Goal: Task Accomplishment & Management: Complete application form

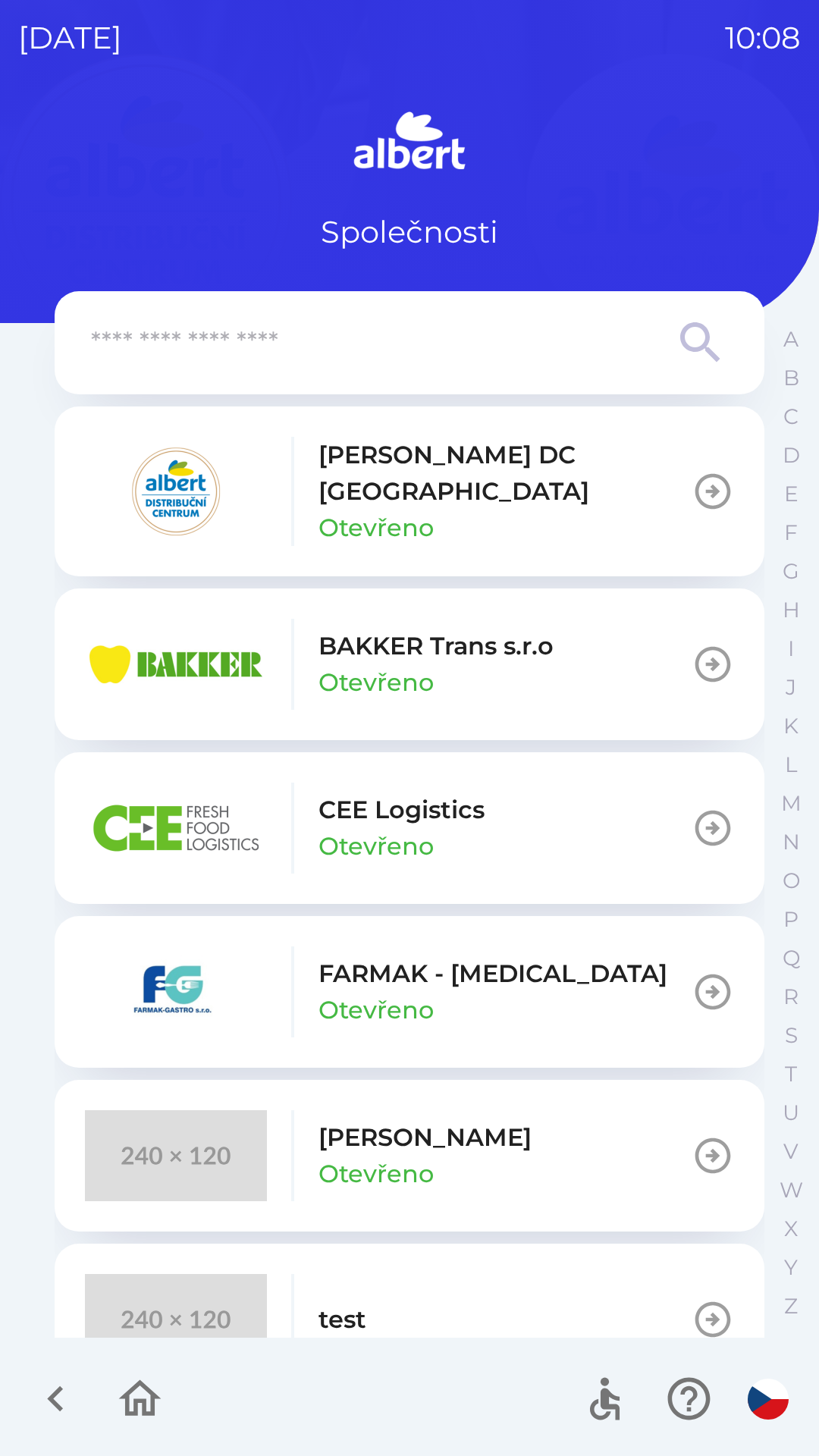
click at [397, 453] on p "[PERSON_NAME] DC [GEOGRAPHIC_DATA]" at bounding box center [505, 473] width 373 height 73
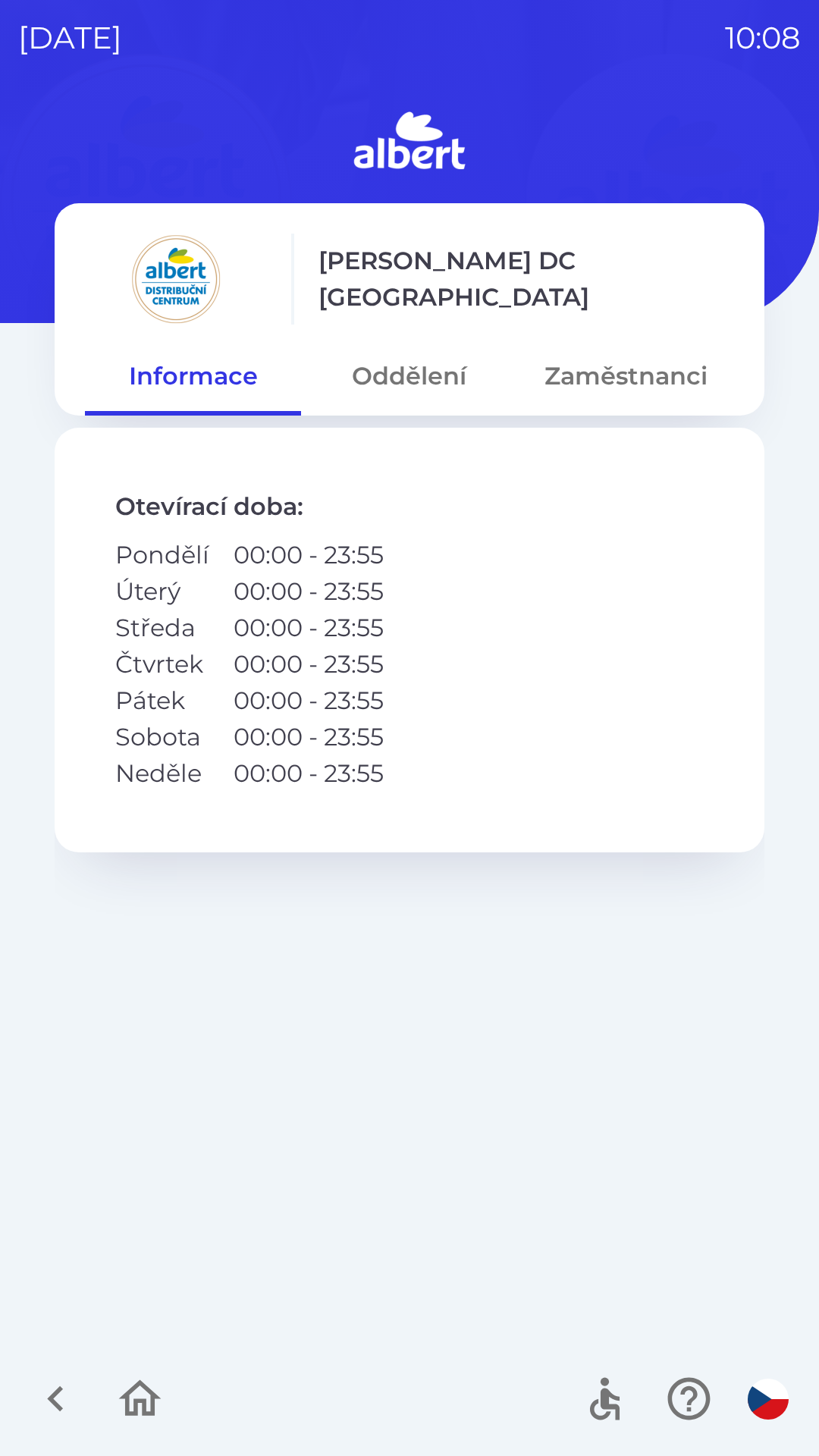
click at [400, 368] on button "Oddělení" at bounding box center [410, 376] width 216 height 54
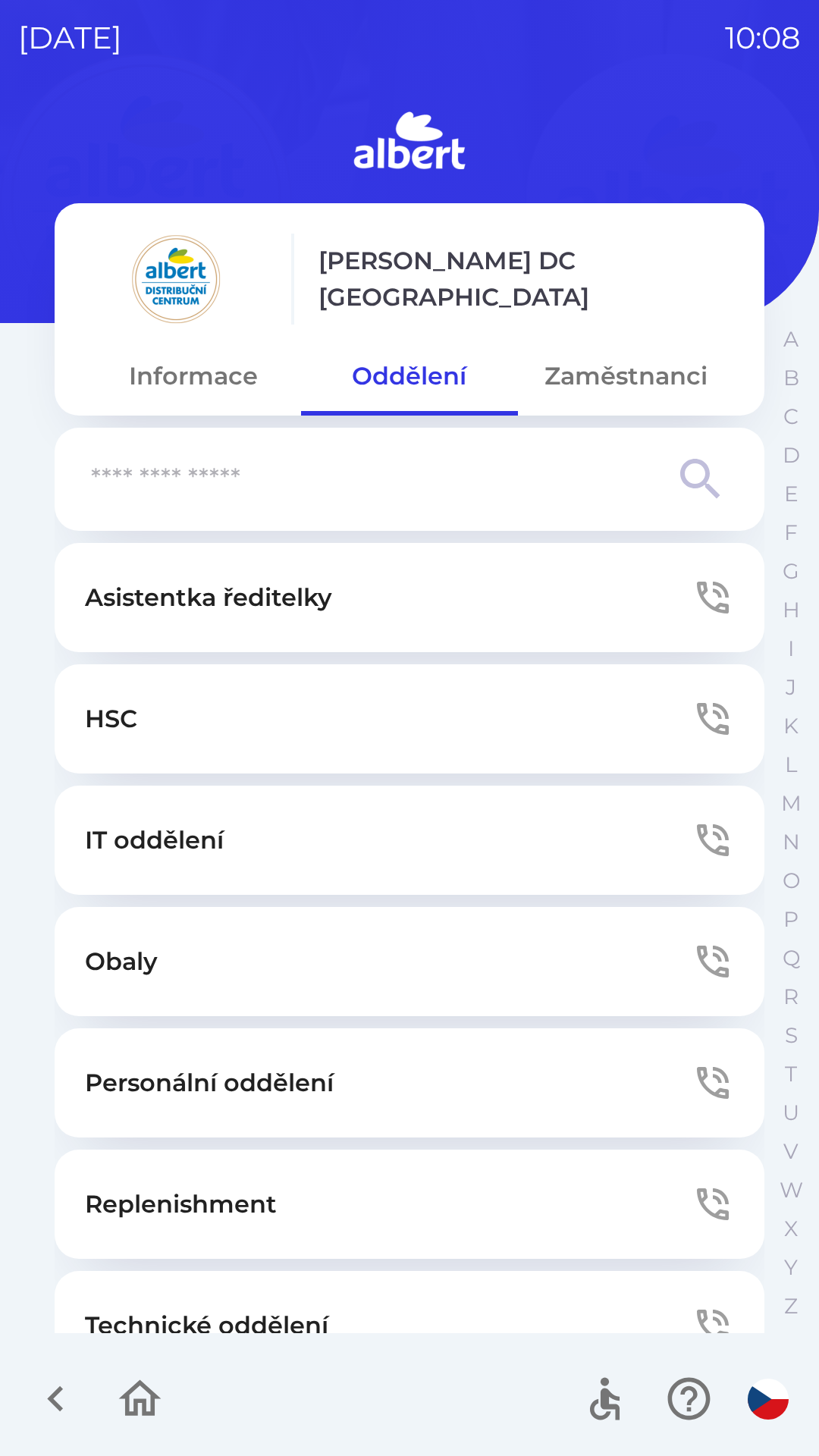
click at [258, 1295] on button "Technické oddělení" at bounding box center [410, 1326] width 710 height 109
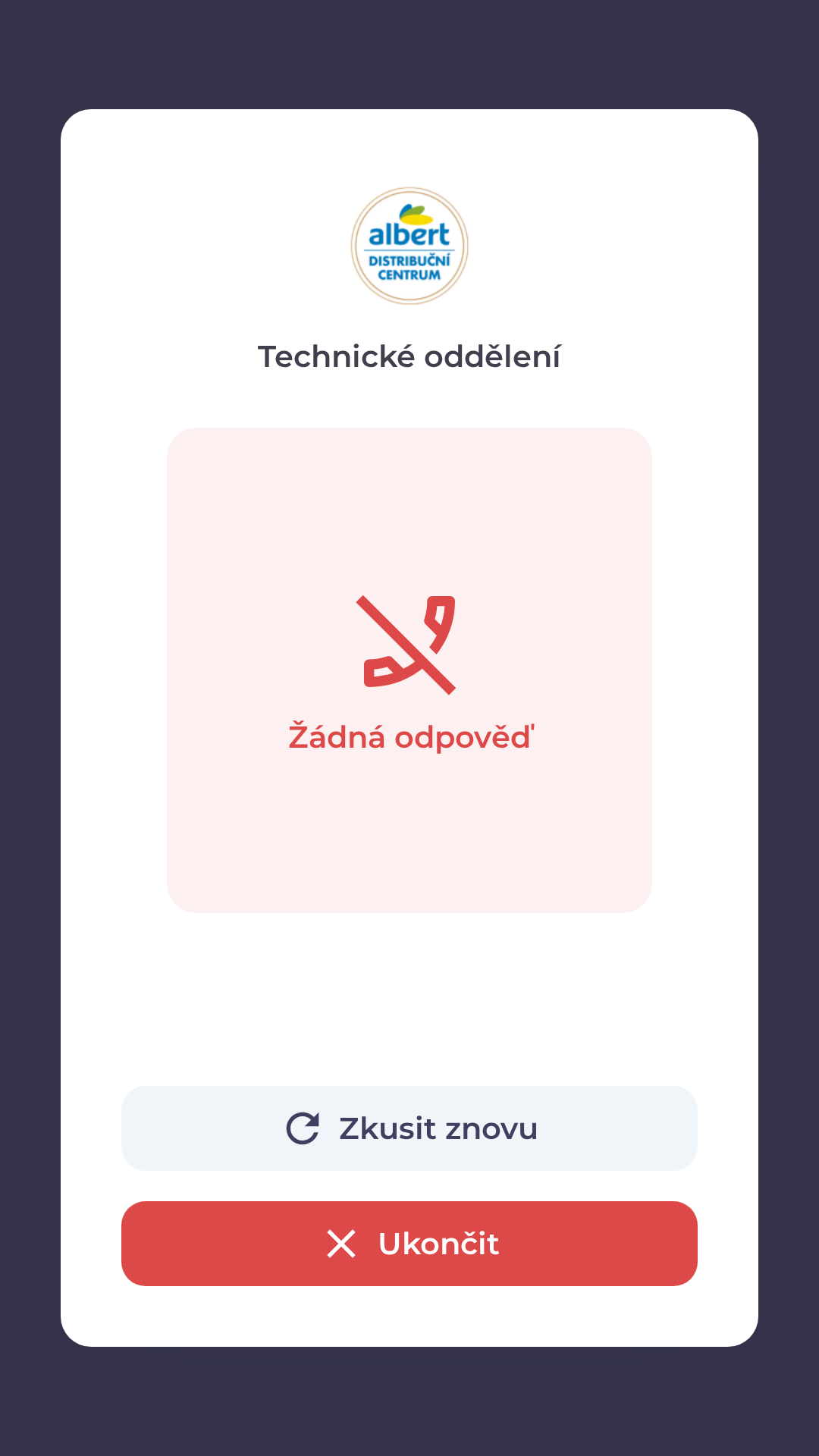
click at [403, 1238] on button "Ukončit" at bounding box center [410, 1244] width 576 height 85
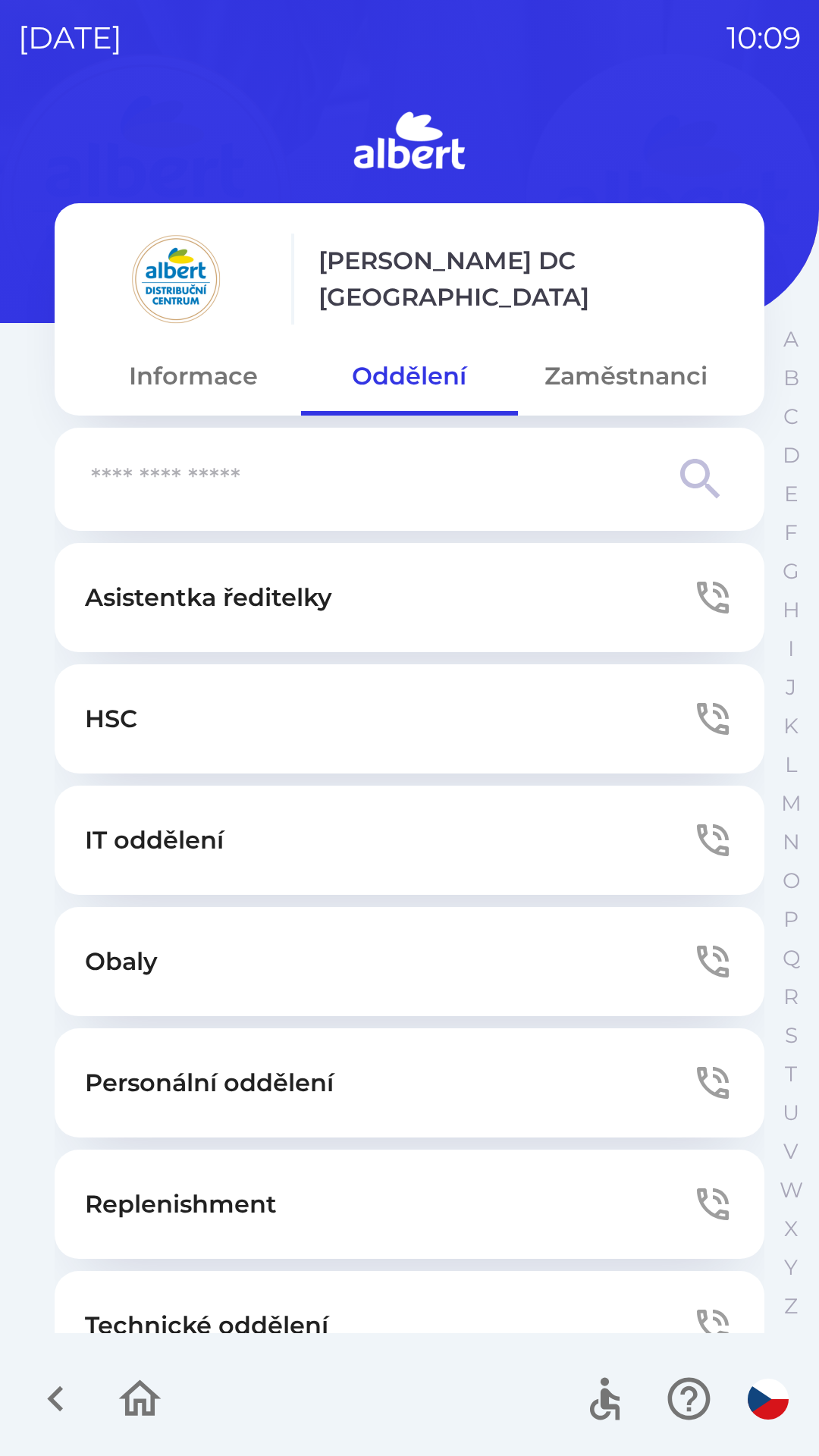
scroll to position [47, 0]
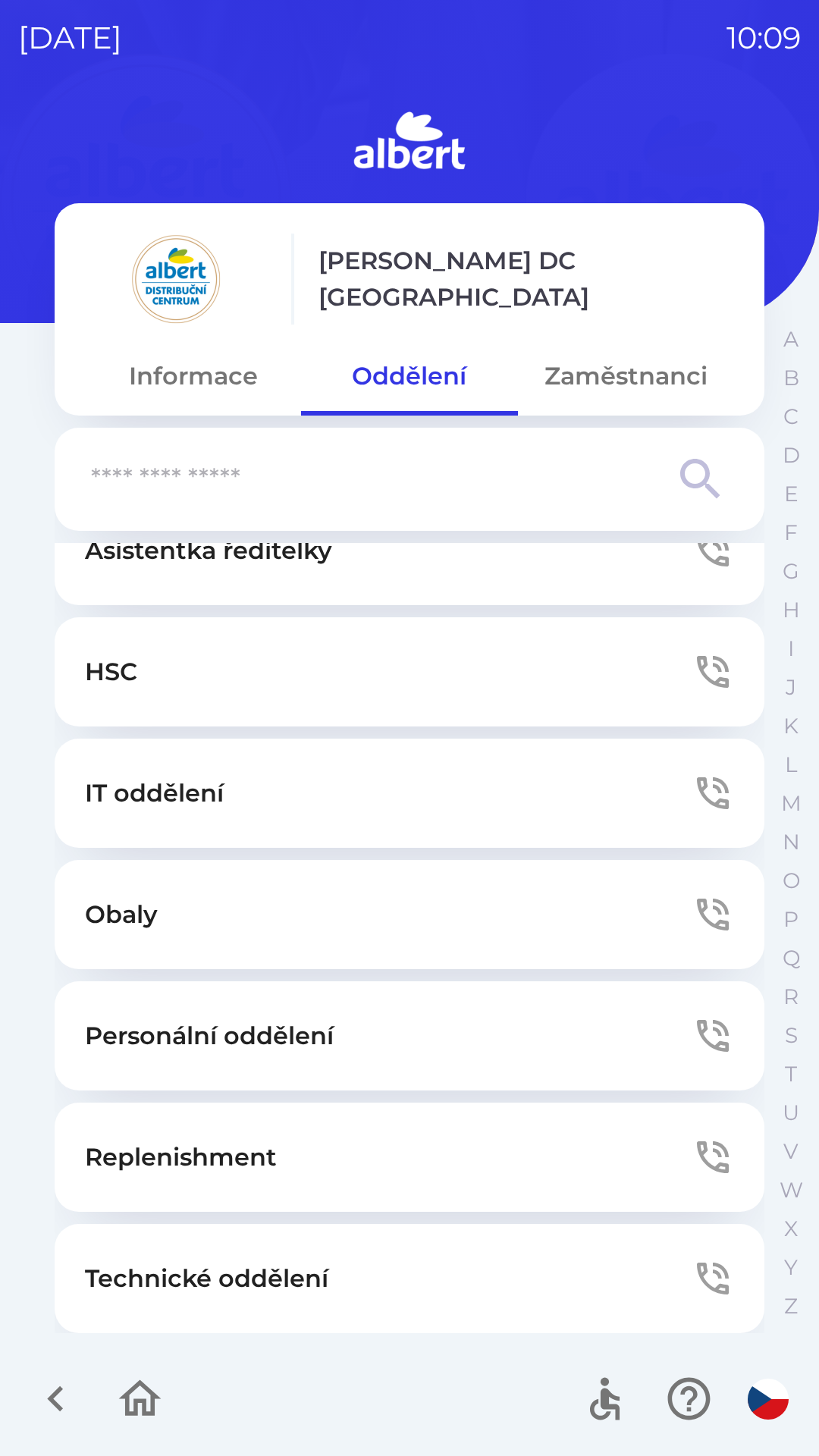
click at [620, 375] on button "Zaměstnanci" at bounding box center [626, 376] width 216 height 54
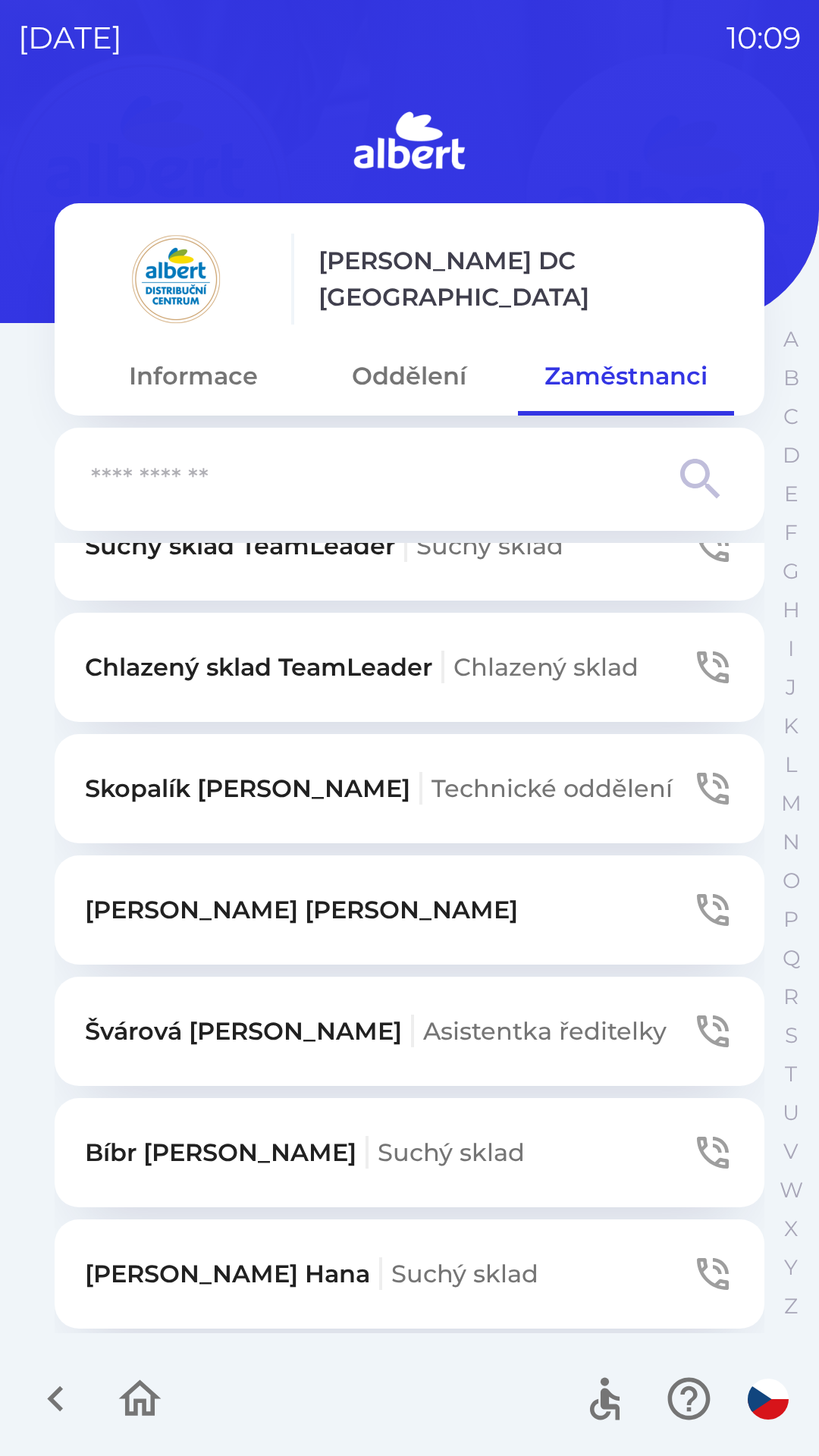
scroll to position [358, 0]
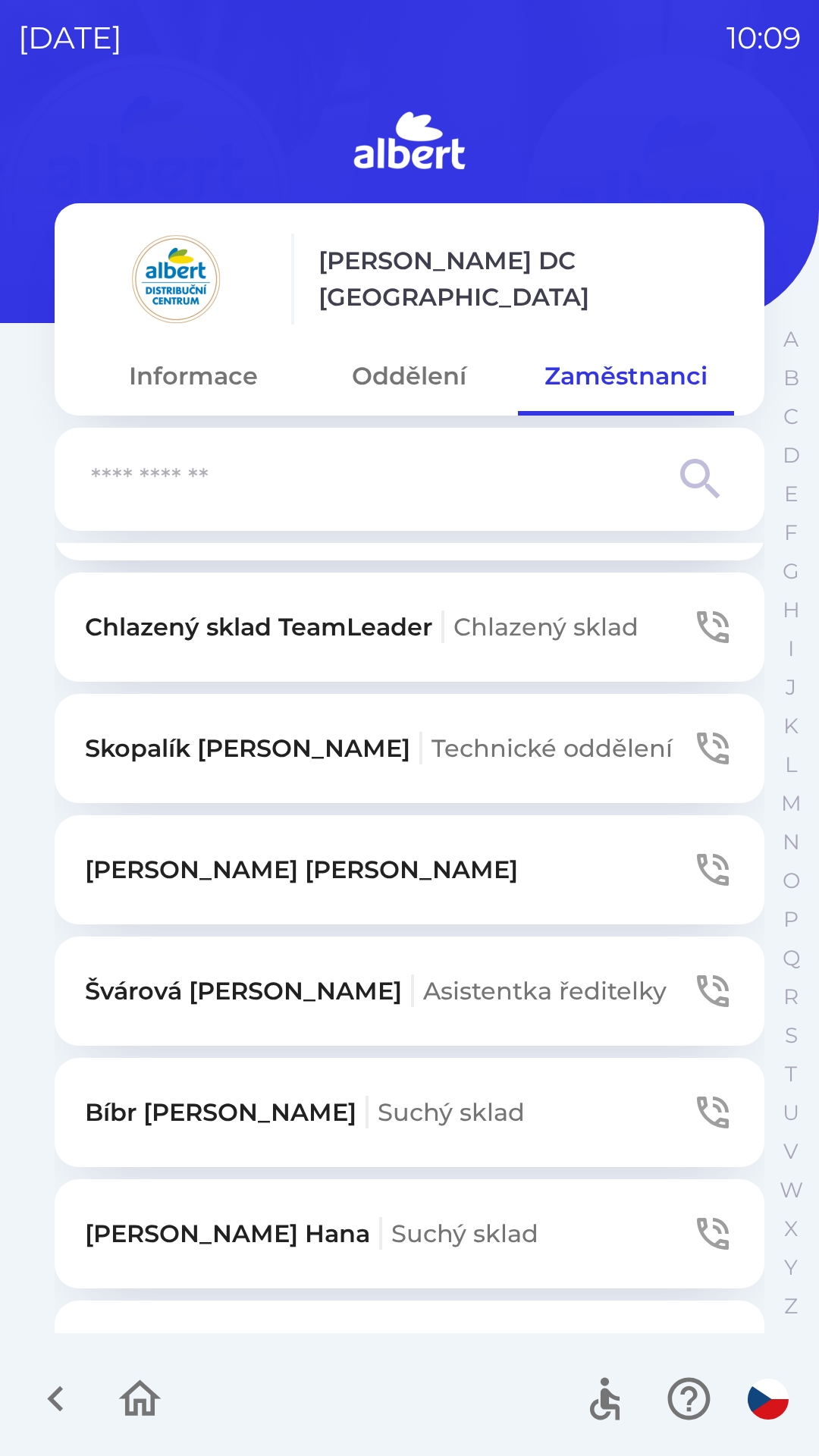
click at [535, 711] on button "[PERSON_NAME] Technické oddělení" at bounding box center [410, 748] width 710 height 109
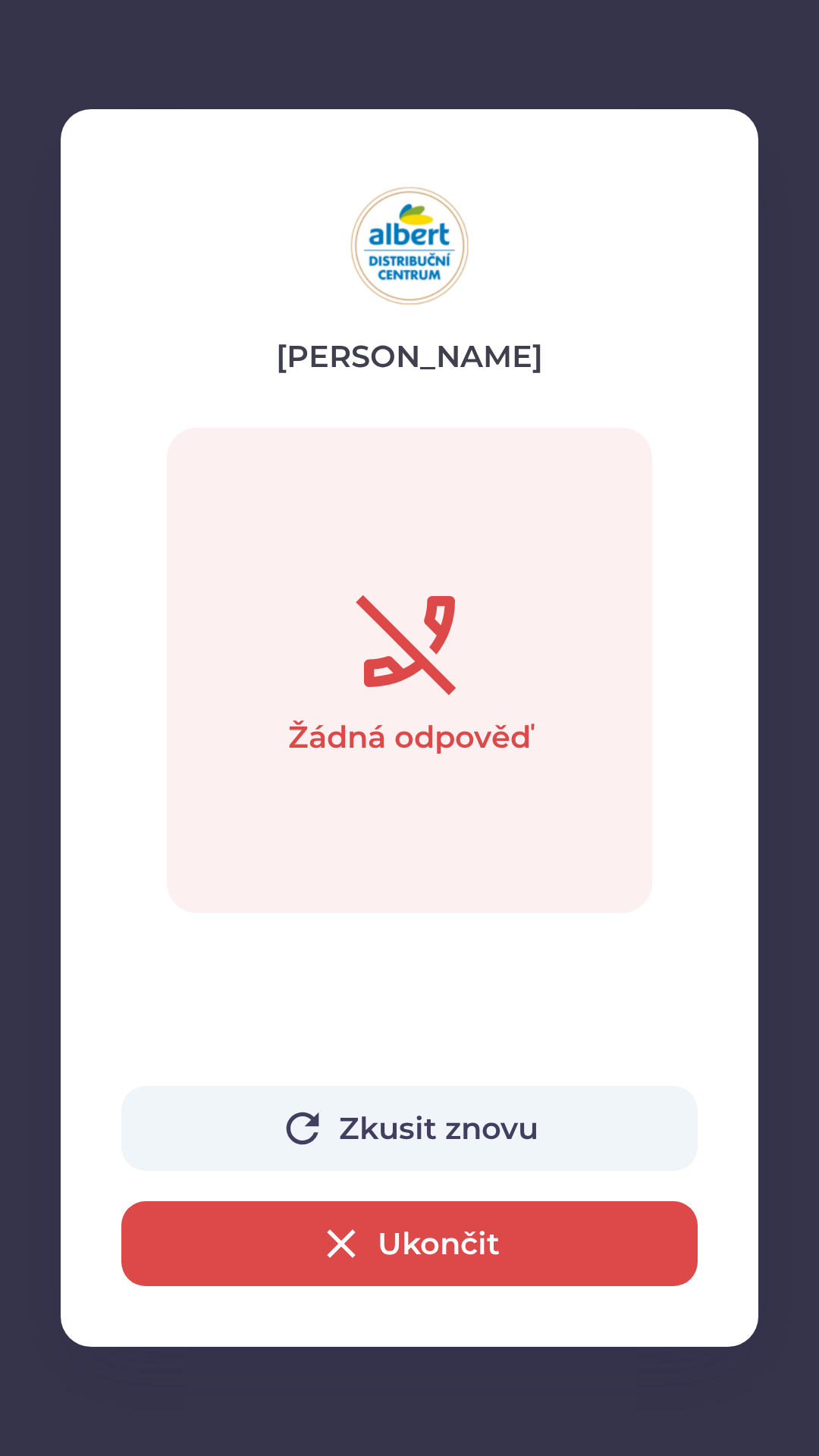
click at [464, 1219] on button "Ukončit" at bounding box center [410, 1244] width 576 height 85
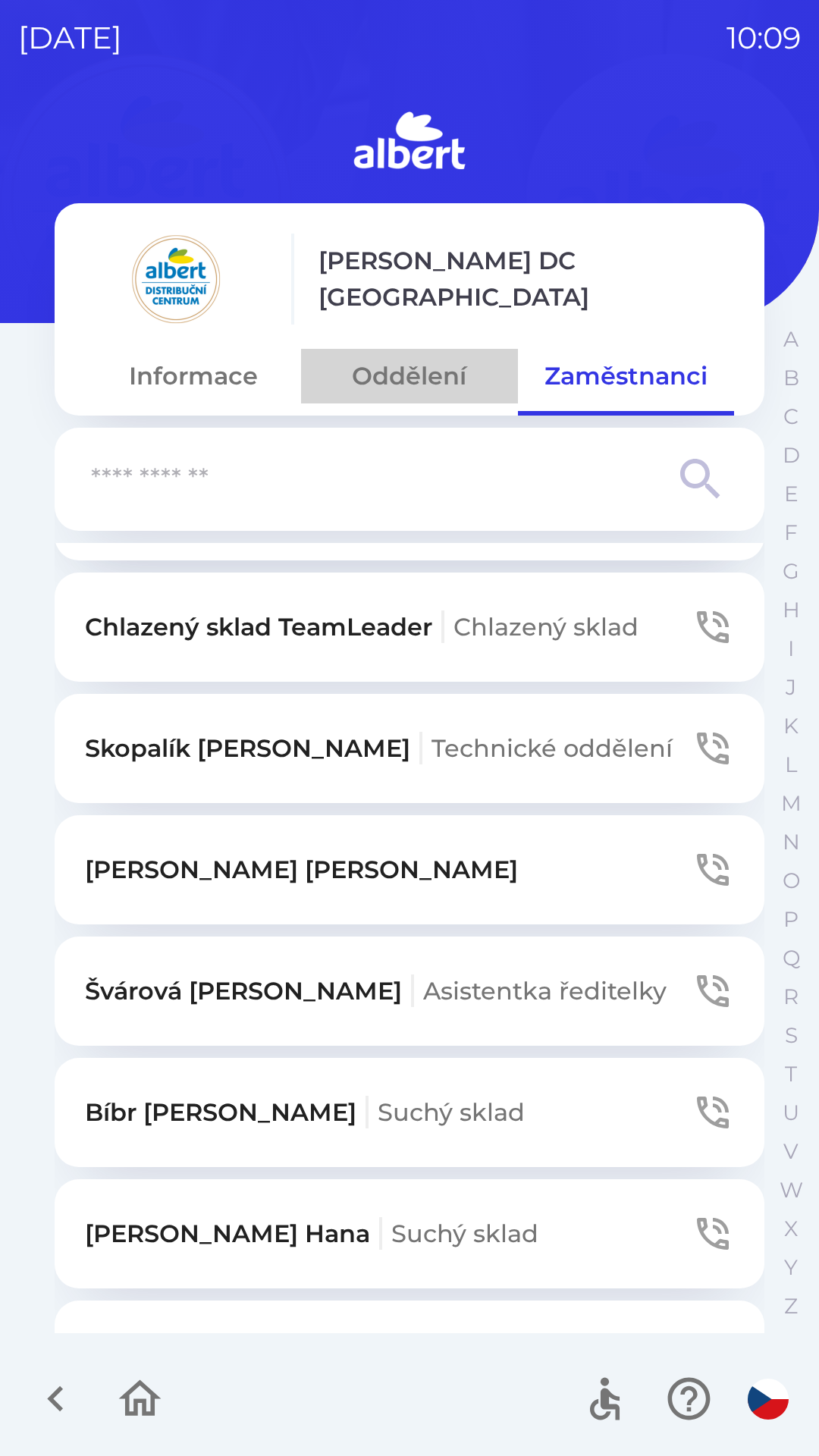
click at [336, 374] on button "Oddělení" at bounding box center [410, 376] width 216 height 54
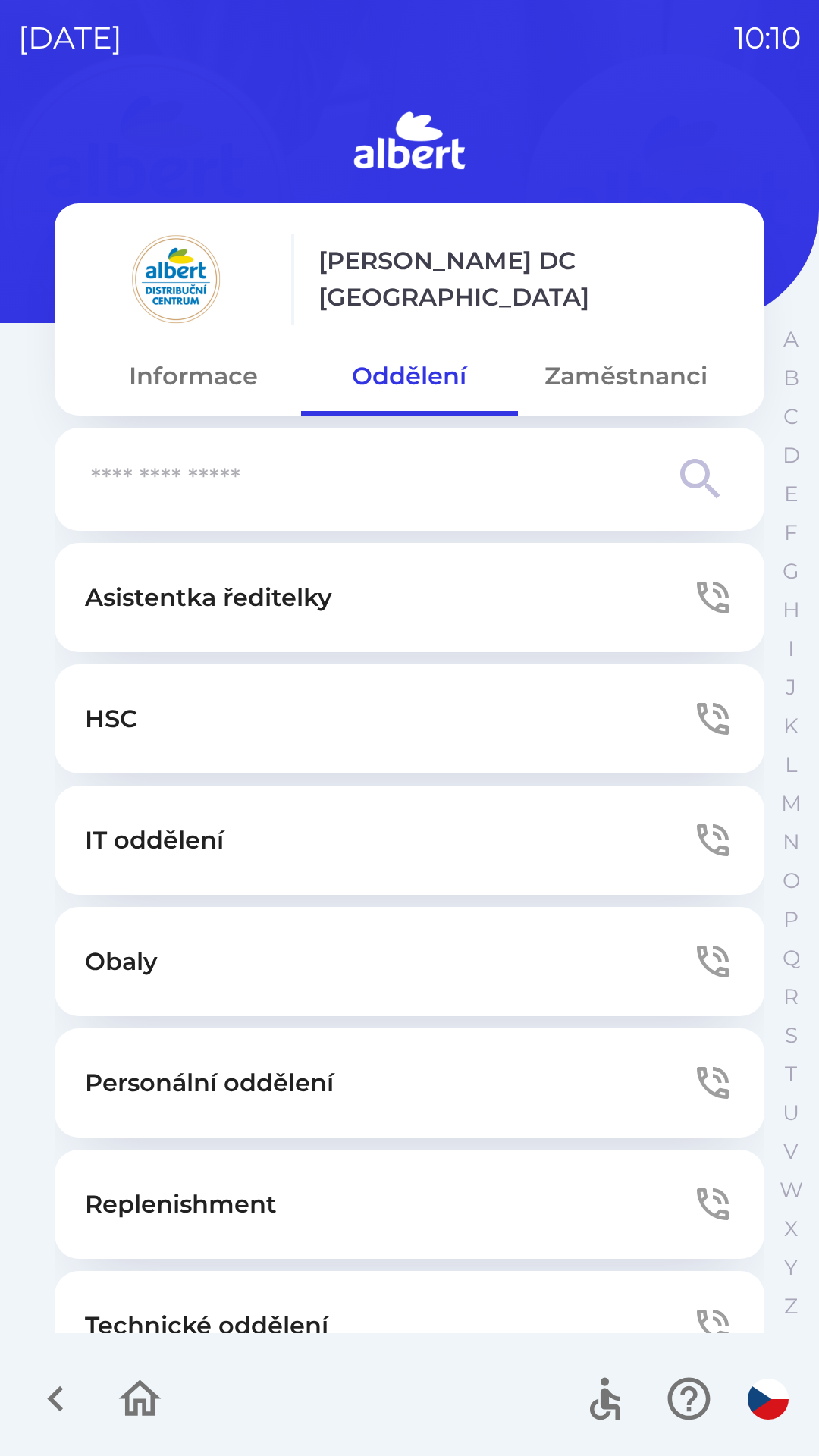
click at [397, 1288] on button "Technické oddělení" at bounding box center [410, 1326] width 710 height 109
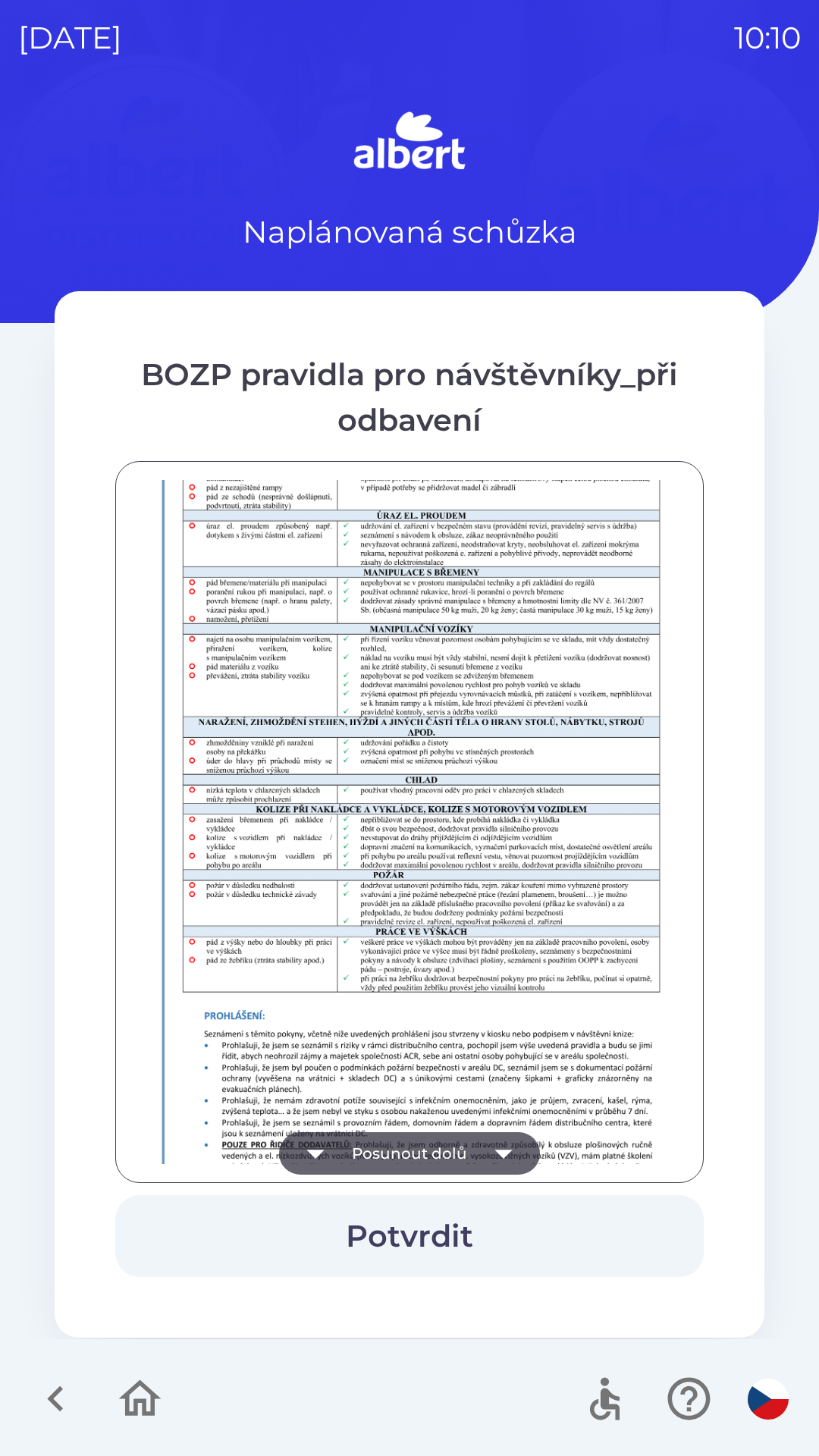
scroll to position [1065, 0]
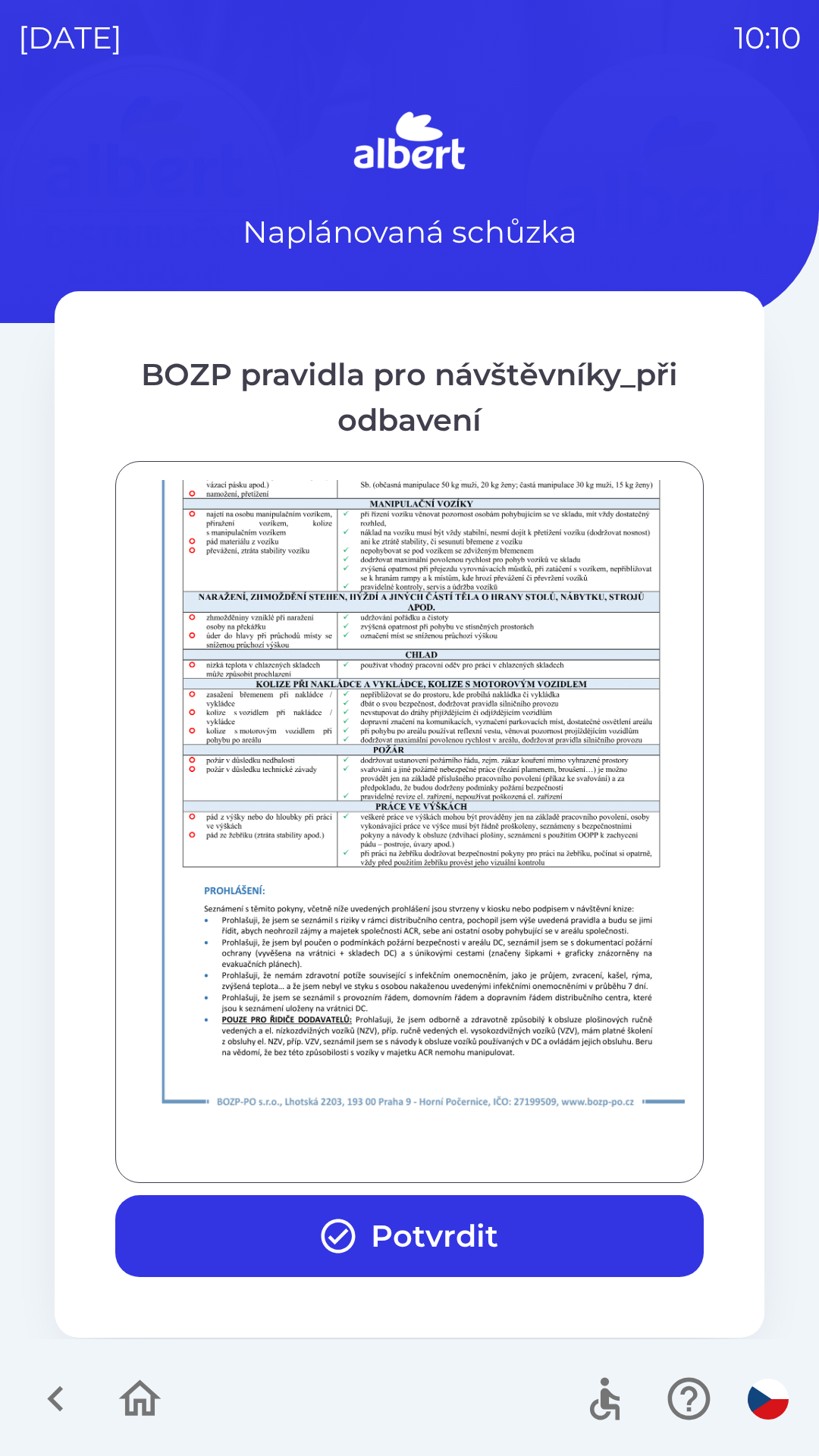
click at [465, 1223] on button "Potvrdit" at bounding box center [409, 1236] width 588 height 82
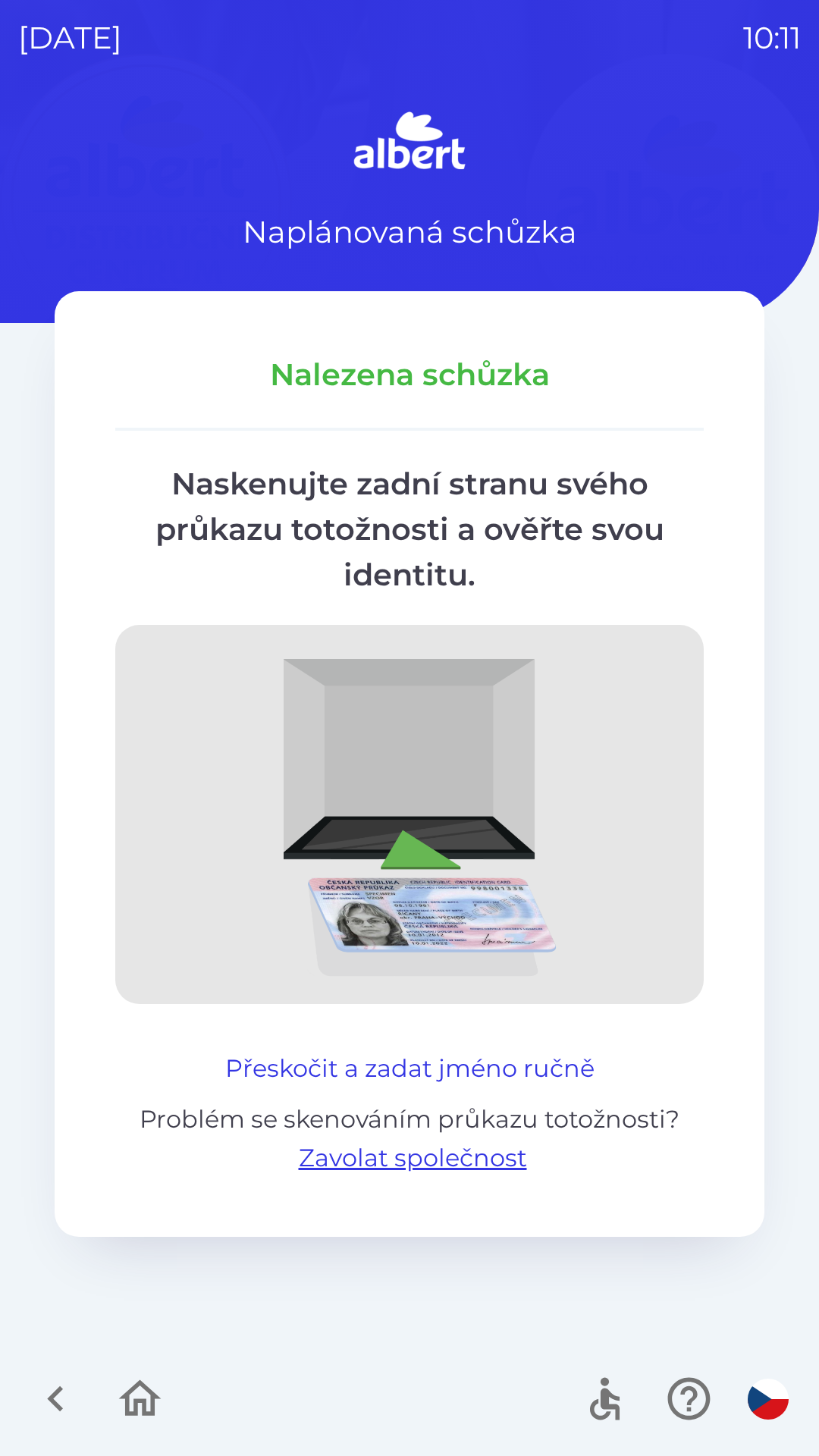
click at [445, 1079] on button "Přeskočit a zadat jméno ručně" at bounding box center [410, 1068] width 382 height 36
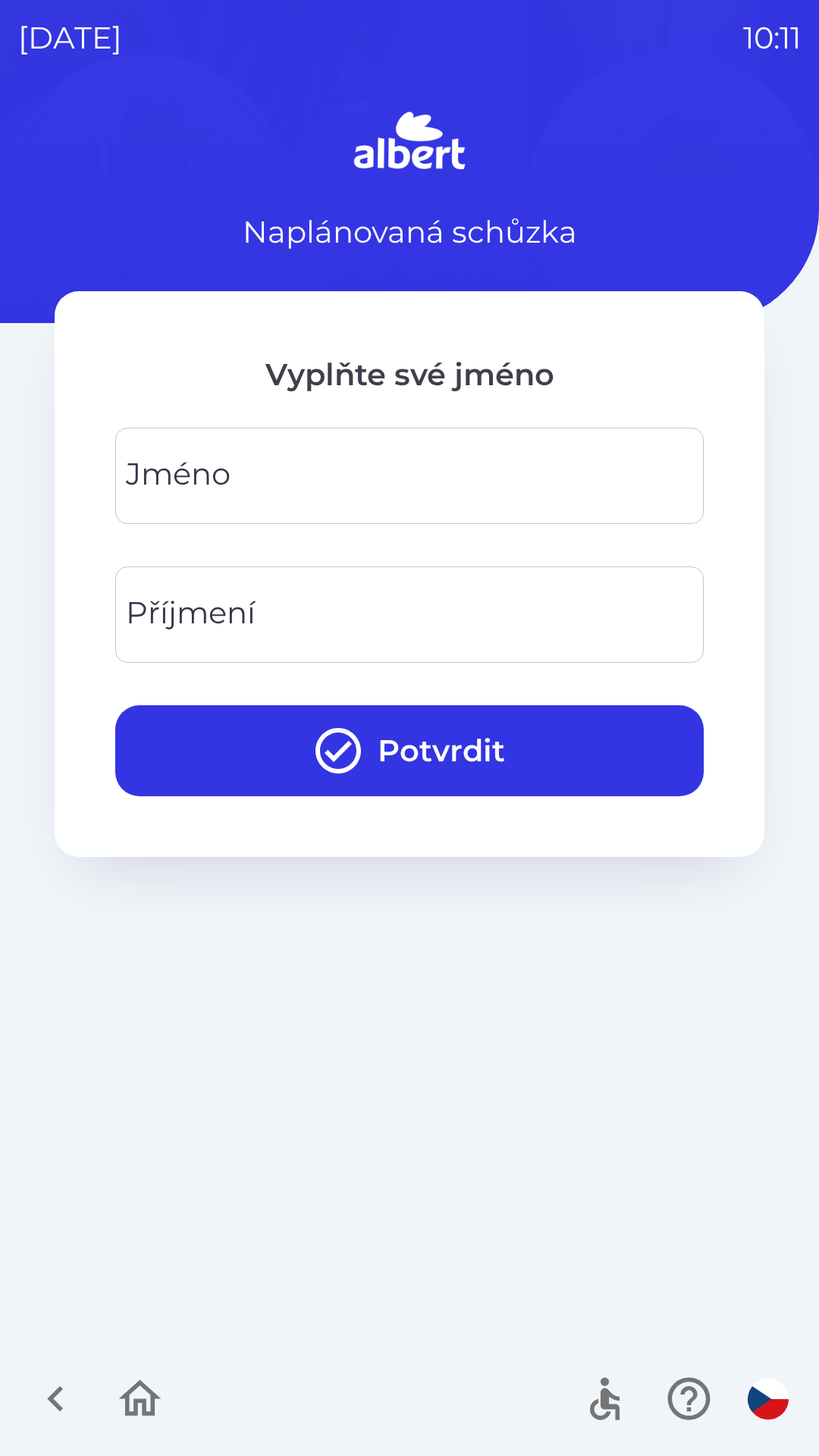
click at [384, 451] on input "Jméno" at bounding box center [410, 475] width 552 height 60
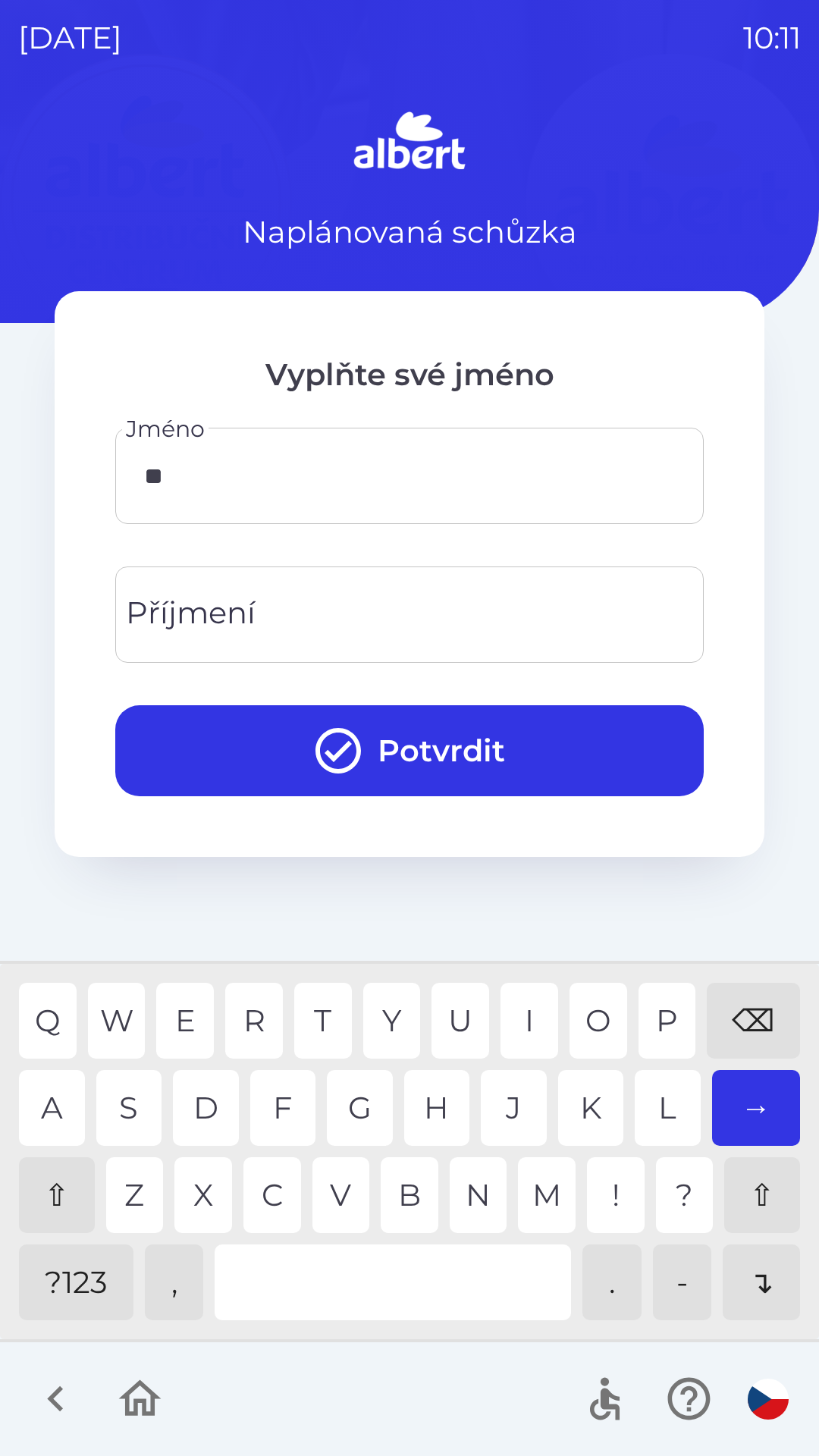
click at [54, 1111] on div "A" at bounding box center [52, 1108] width 66 height 76
click at [321, 1006] on div "T" at bounding box center [323, 1021] width 58 height 76
click at [460, 1018] on div "U" at bounding box center [460, 1021] width 58 height 76
click at [585, 607] on input "Příjmení" at bounding box center [410, 614] width 552 height 60
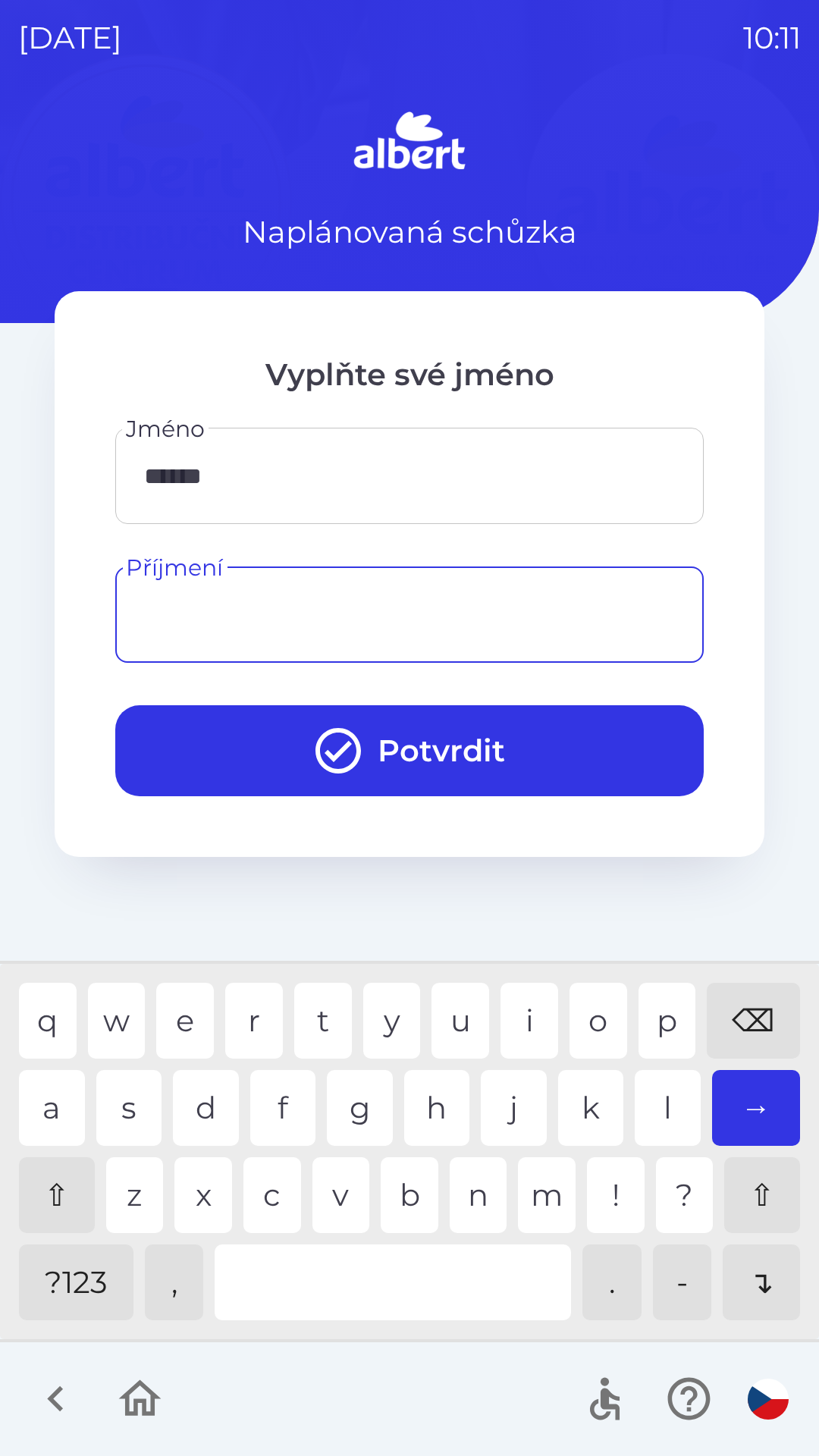
click at [296, 478] on input "******" at bounding box center [410, 475] width 552 height 60
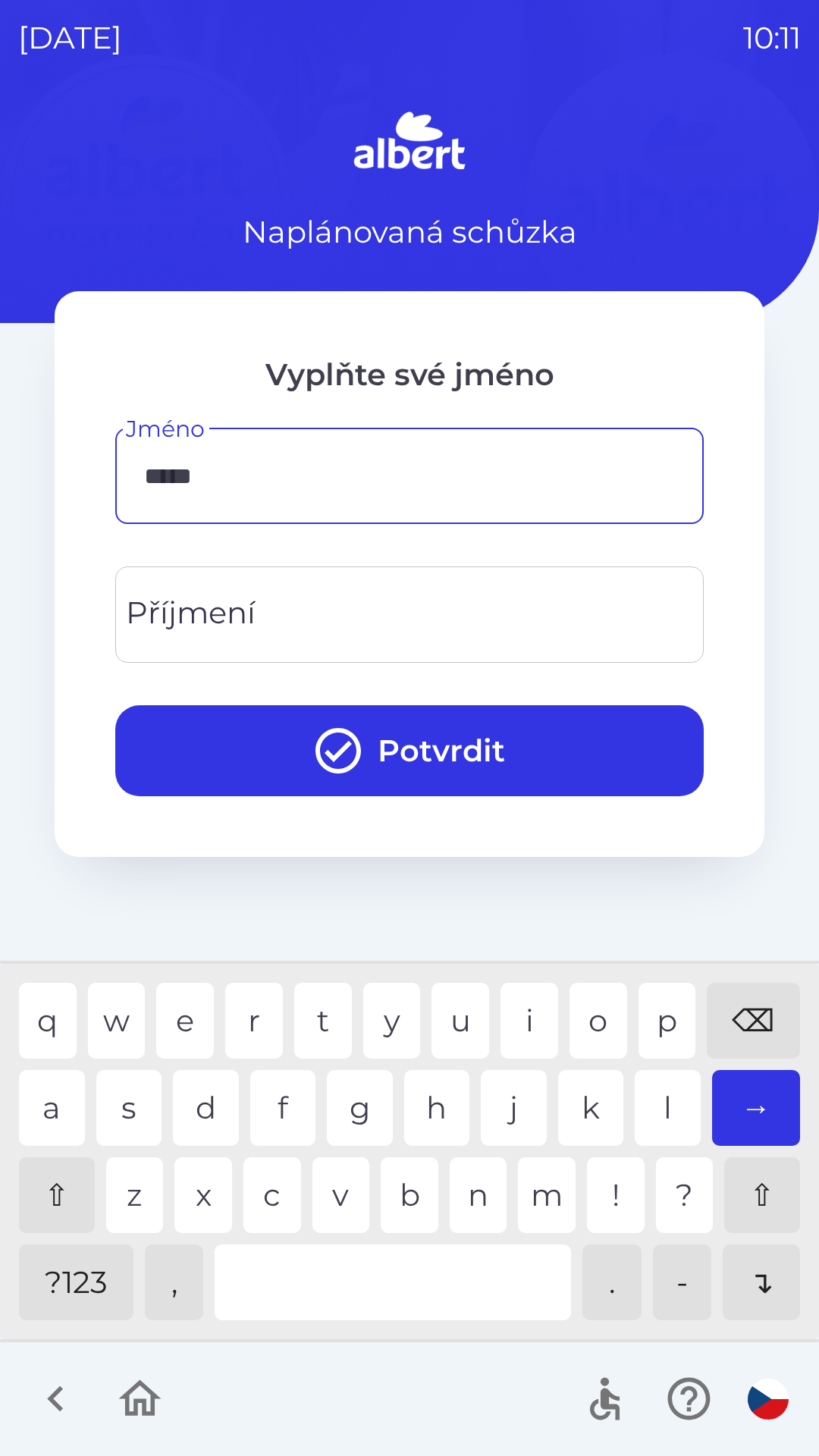
click at [737, 1020] on div "⌫" at bounding box center [753, 1021] width 93 height 76
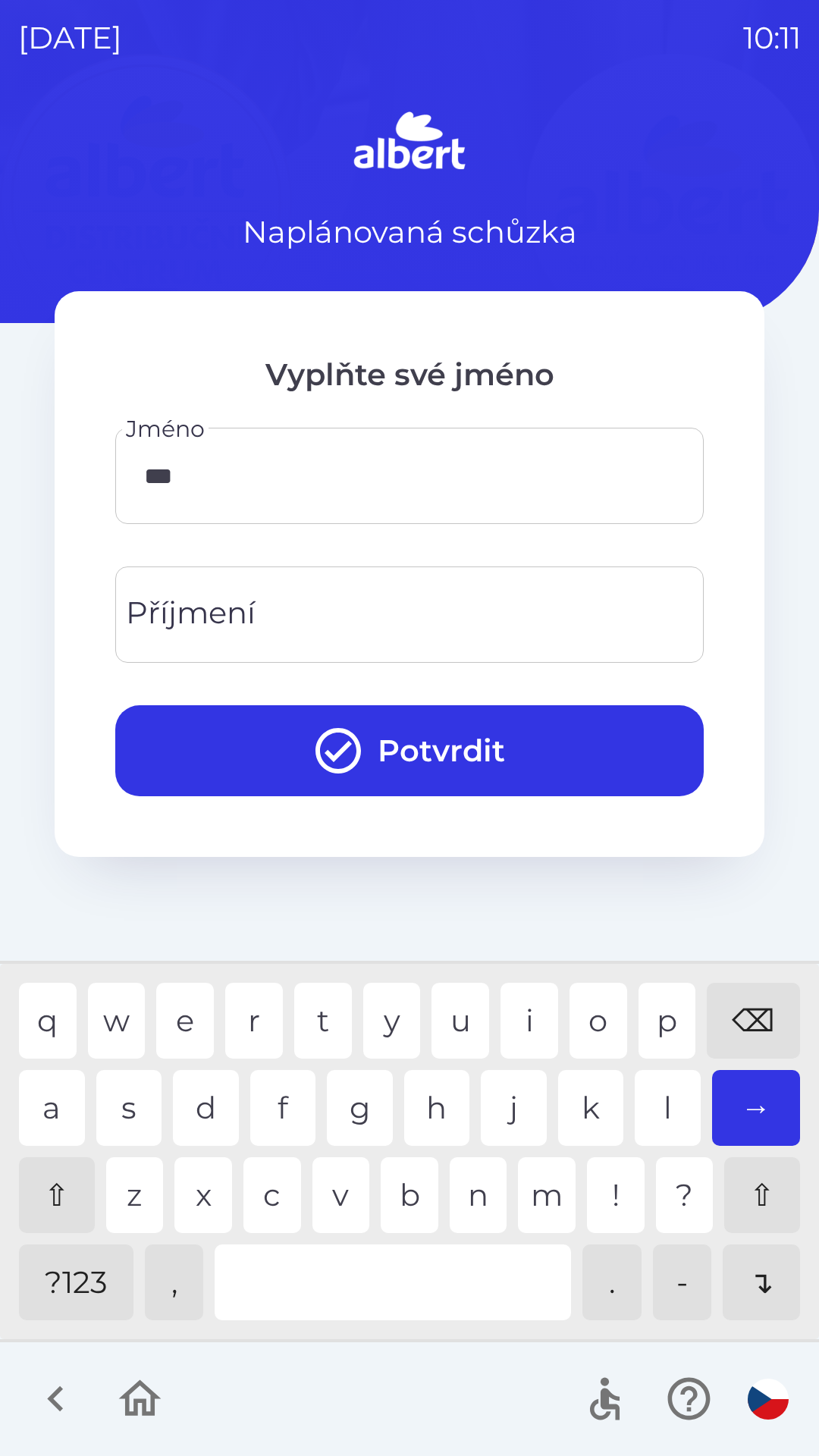
click at [753, 1040] on div "⌫" at bounding box center [753, 1021] width 93 height 76
click at [754, 1037] on div "⌫" at bounding box center [753, 1021] width 93 height 76
type input "*"
click at [769, 1033] on div "⌫" at bounding box center [753, 1021] width 93 height 76
click at [47, 1189] on div "⇧" at bounding box center [57, 1195] width 76 height 76
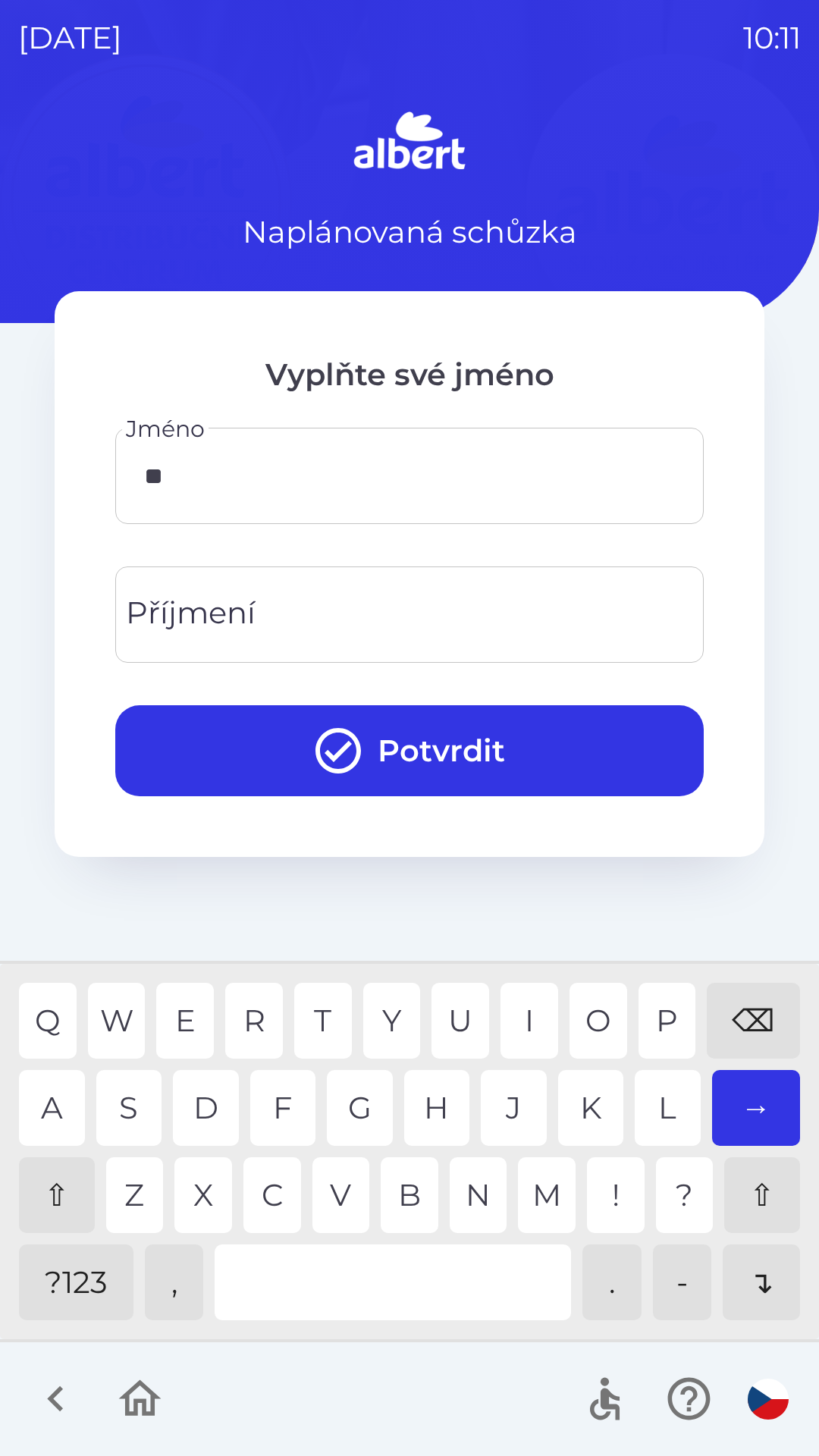
click at [48, 1102] on div "A" at bounding box center [52, 1108] width 66 height 76
click at [527, 1001] on div "I" at bounding box center [530, 1021] width 58 height 76
type input "******"
click at [243, 619] on div "Příjmení Příjmení" at bounding box center [409, 615] width 588 height 97
click at [543, 1182] on div "M" at bounding box center [547, 1195] width 58 height 76
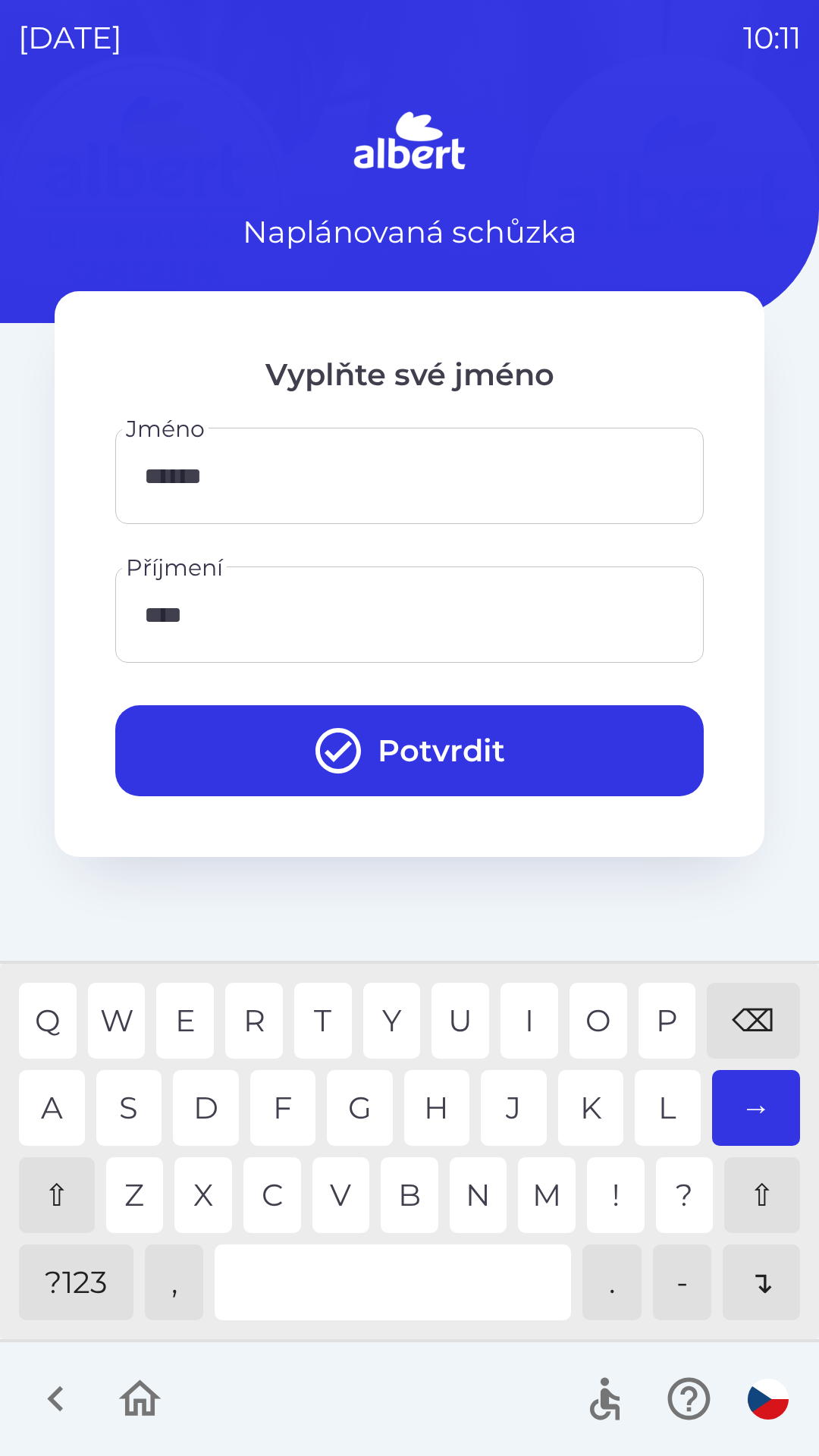
click at [463, 1017] on div "U" at bounding box center [460, 1021] width 58 height 76
type input "******"
click at [587, 763] on button "Potvrdit" at bounding box center [409, 750] width 588 height 91
